Goal: Information Seeking & Learning: Learn about a topic

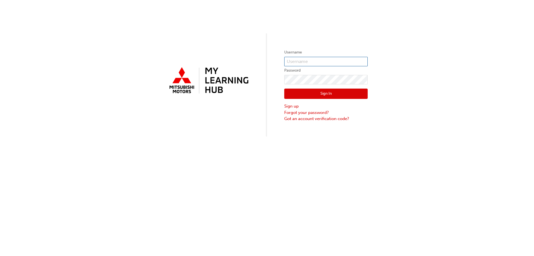
type input "0005903720"
click at [355, 89] on button "Sign In" at bounding box center [325, 94] width 83 height 11
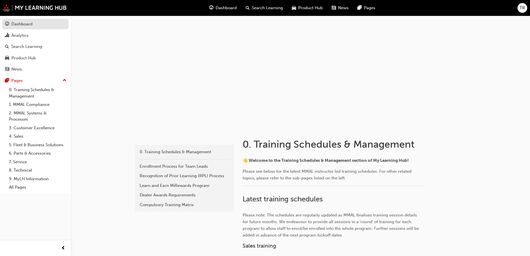
click at [21, 24] on div "Dashboard" at bounding box center [21, 24] width 21 height 6
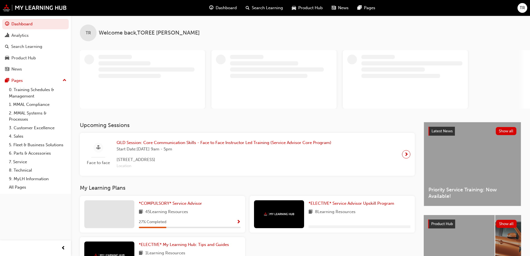
click at [258, 7] on span "Search Learning" at bounding box center [267, 8] width 31 height 6
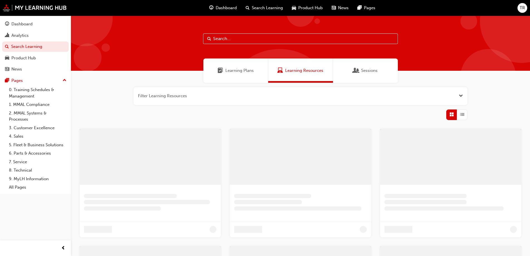
click at [223, 37] on input "text" at bounding box center [300, 38] width 195 height 11
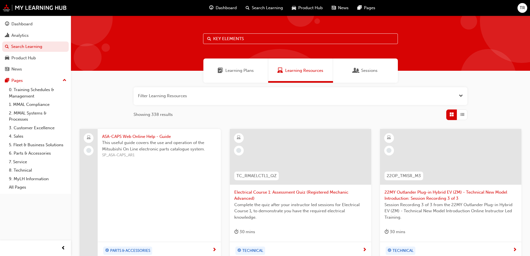
type input "KEY ELEMENTS"
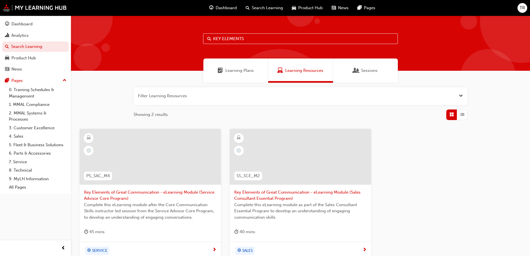
scroll to position [56, 0]
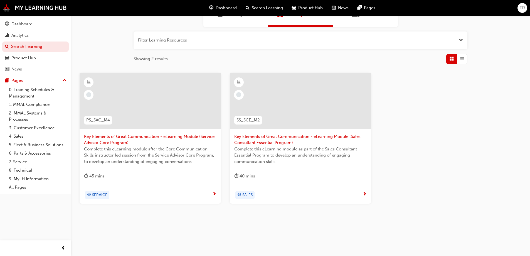
click at [184, 133] on div at bounding box center [150, 106] width 132 height 56
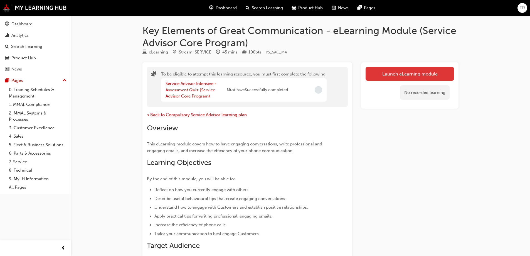
click at [412, 73] on button "Launch eLearning module" at bounding box center [410, 74] width 89 height 14
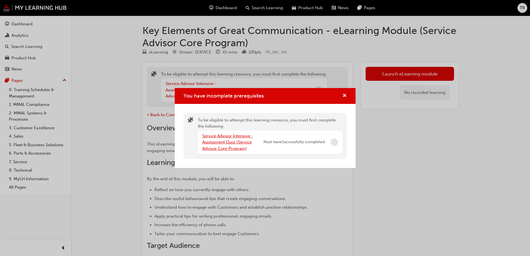
click at [231, 141] on link "Service Advisor Intensive - Assessment Quiz (Service Advisor Core Program)" at bounding box center [227, 142] width 51 height 18
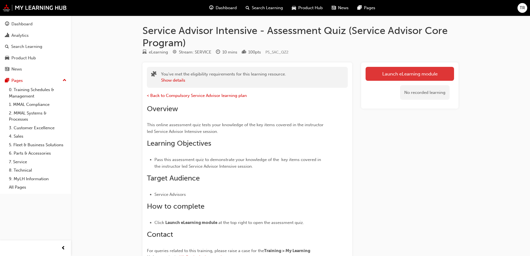
click at [414, 76] on link "Launch eLearning module" at bounding box center [410, 74] width 89 height 14
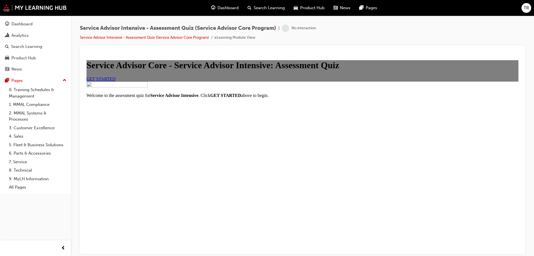
scroll to position [43, 0]
click at [116, 81] on span "GET STARTED" at bounding box center [101, 78] width 29 height 5
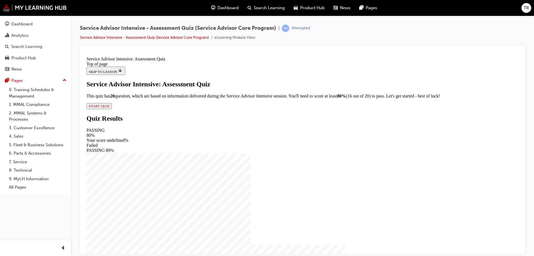
click at [110, 108] on span "START QUIZ" at bounding box center [99, 106] width 21 height 4
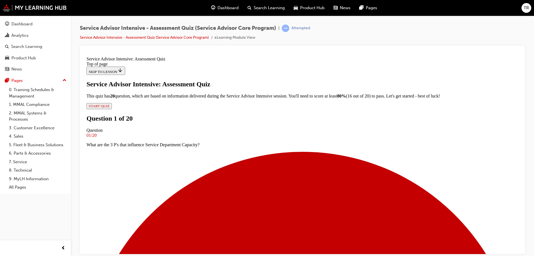
scroll to position [29, 0]
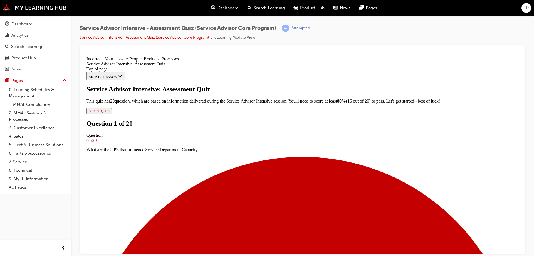
scroll to position [28, 0]
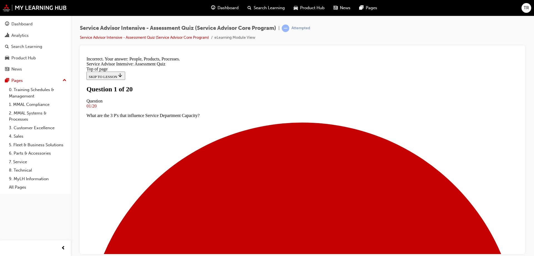
scroll to position [75, 0]
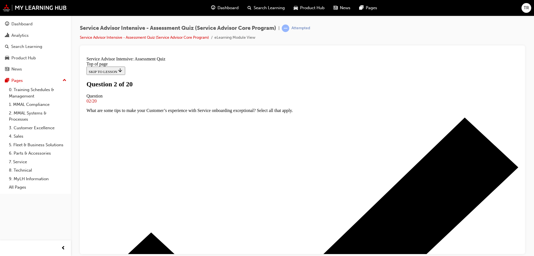
scroll to position [0, 0]
